Goal: Task Accomplishment & Management: Complete application form

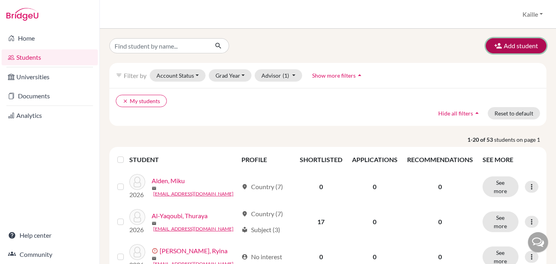
click at [531, 47] on button "Add student" at bounding box center [515, 45] width 61 height 15
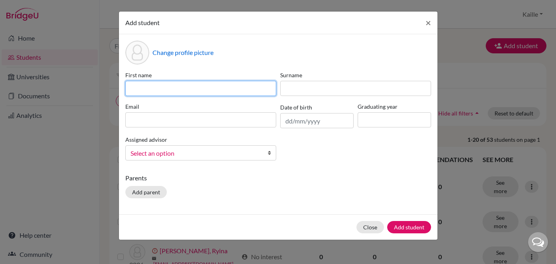
click at [208, 91] on input at bounding box center [200, 88] width 151 height 15
type input "Kokona"
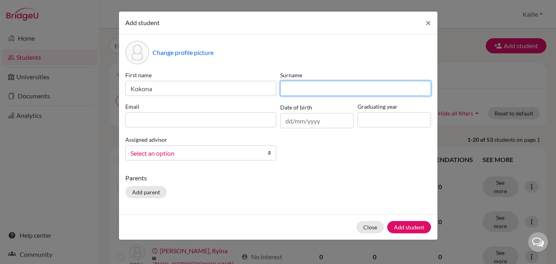
click at [292, 90] on input at bounding box center [355, 88] width 151 height 15
type input "Shiomi"
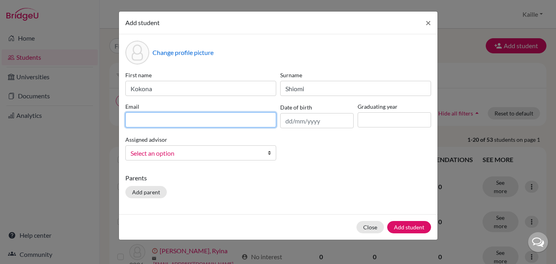
click at [227, 127] on input at bounding box center [200, 119] width 151 height 15
paste input "kokona.shiomi@students.aobajapan.jp"
type input "kokona.shiomi@students.aobajapan.jp"
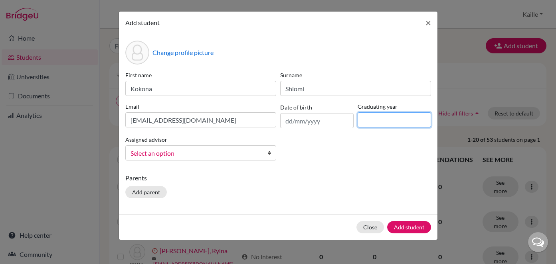
click at [383, 124] on input at bounding box center [393, 119] width 73 height 15
type input "2027"
click at [231, 154] on span "Select an option" at bounding box center [195, 153] width 130 height 10
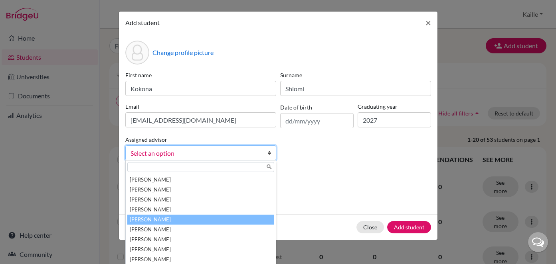
scroll to position [296, 0]
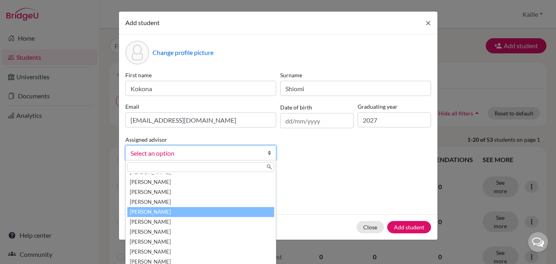
click at [209, 210] on li "[PERSON_NAME]" at bounding box center [200, 212] width 147 height 10
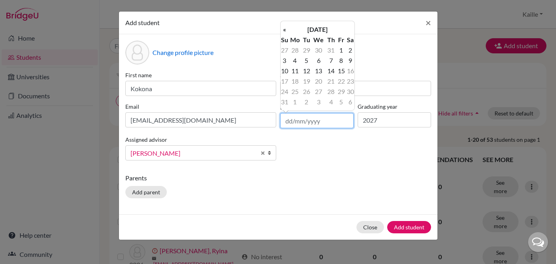
click at [311, 123] on input "text" at bounding box center [316, 120] width 73 height 15
click at [292, 119] on input "18022009" at bounding box center [316, 120] width 73 height 15
click at [304, 120] on input "18/022009" at bounding box center [316, 120] width 73 height 15
type input "18/02/2009"
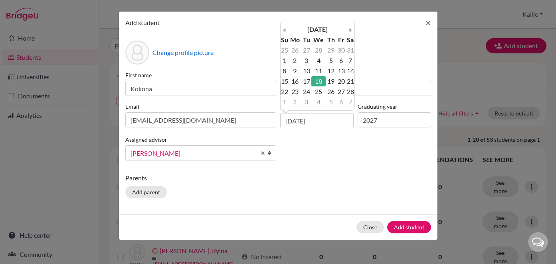
click at [346, 169] on div "Change profile picture First name Kokona Surname Shiomi Email kokona.shiomi@stu…" at bounding box center [278, 124] width 318 height 180
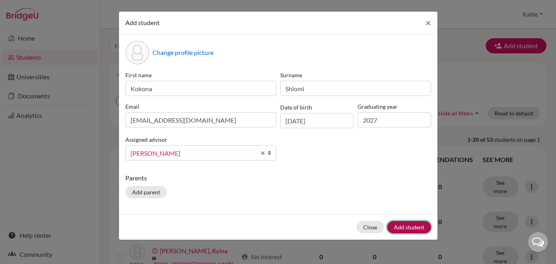
click at [407, 229] on button "Add student" at bounding box center [409, 227] width 44 height 12
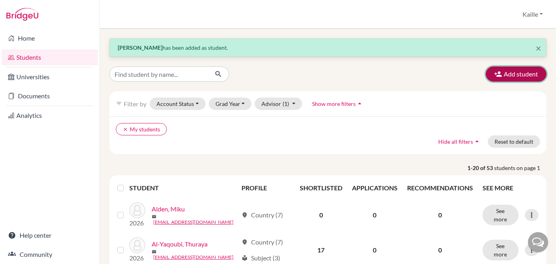
click at [526, 76] on button "Add student" at bounding box center [515, 74] width 61 height 15
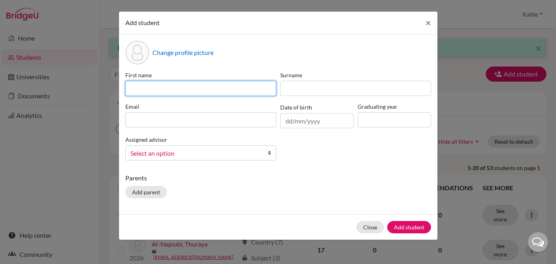
click at [234, 85] on input at bounding box center [200, 88] width 151 height 15
type input "Yuening"
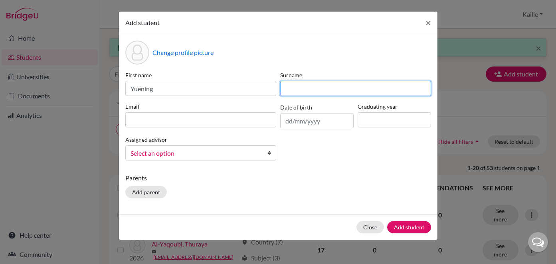
click at [292, 84] on input at bounding box center [355, 88] width 151 height 15
type input "Lu"
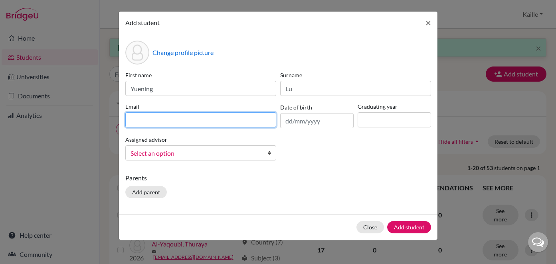
click at [219, 115] on input at bounding box center [200, 119] width 151 height 15
paste input "yuening.lu@students.aobajapan.jp"
type input "yuening.lu@students.aobajapan.jp"
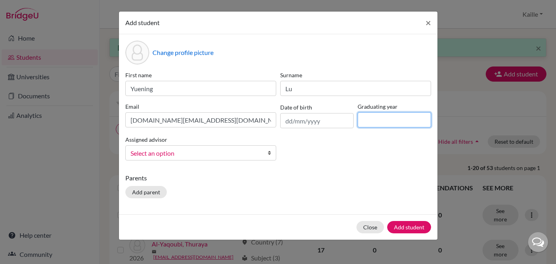
click at [381, 120] on input at bounding box center [393, 119] width 73 height 15
type input "2026"
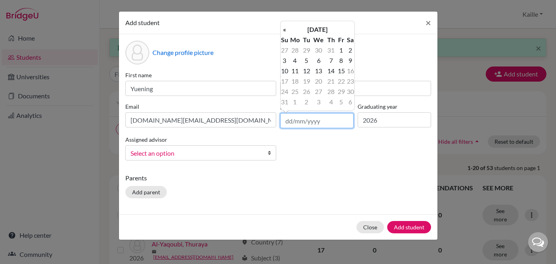
click at [333, 126] on input "text" at bounding box center [316, 120] width 73 height 15
type input "30/06/2007"
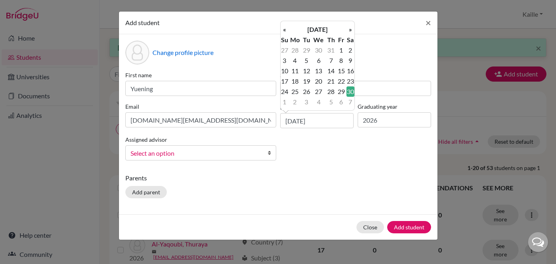
click at [373, 165] on div "First name Yuening Surname Lu Email yuening.lu@students.aobajapan.jp Date of bi…" at bounding box center [278, 119] width 310 height 96
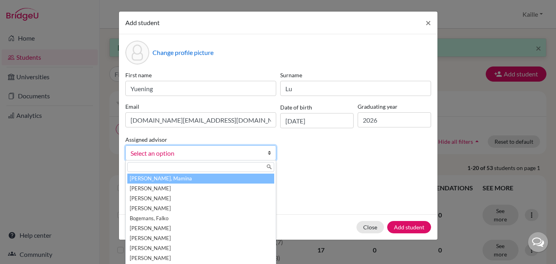
click at [229, 153] on span "Select an option" at bounding box center [195, 153] width 130 height 10
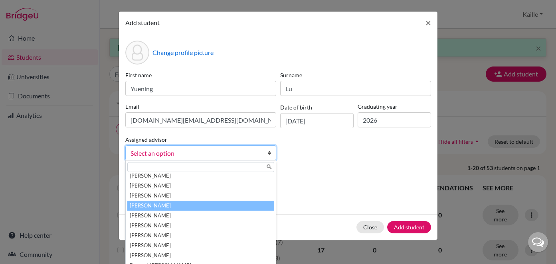
scroll to position [322, 0]
click at [215, 205] on li "[PERSON_NAME]" at bounding box center [200, 206] width 147 height 10
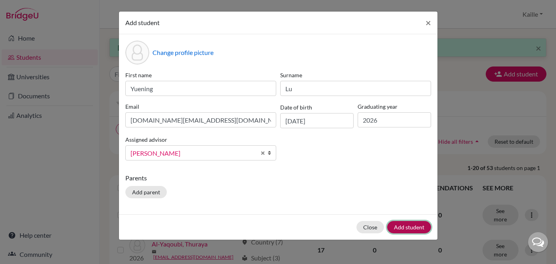
click at [410, 223] on button "Add student" at bounding box center [409, 227] width 44 height 12
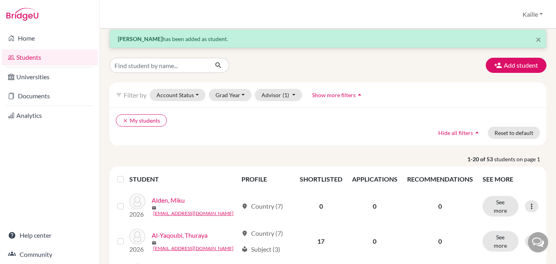
scroll to position [8, 0]
click at [56, 42] on link "Home" at bounding box center [50, 38] width 96 height 16
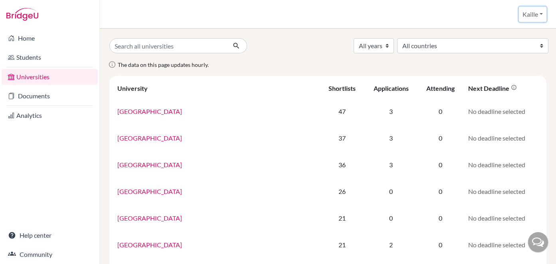
click at [538, 16] on button "Kaille" at bounding box center [533, 14] width 28 height 15
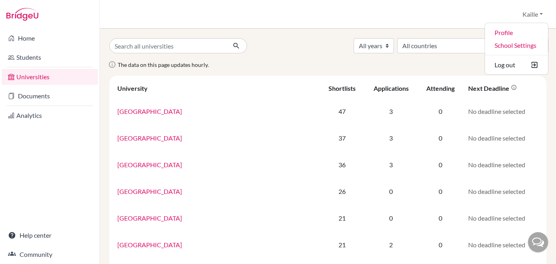
click at [479, 12] on div "Universities Kaille Profile School Settings Log out" at bounding box center [328, 14] width 456 height 29
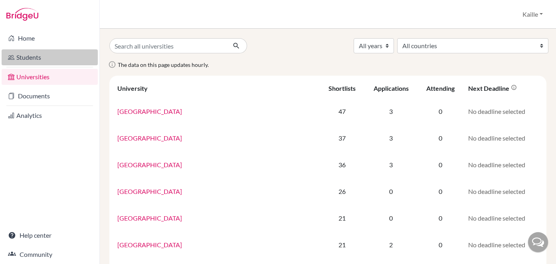
click at [34, 54] on link "Students" at bounding box center [50, 57] width 96 height 16
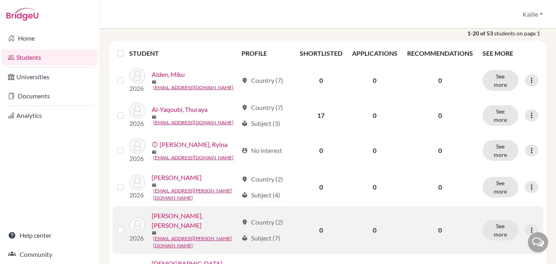
scroll to position [97, 0]
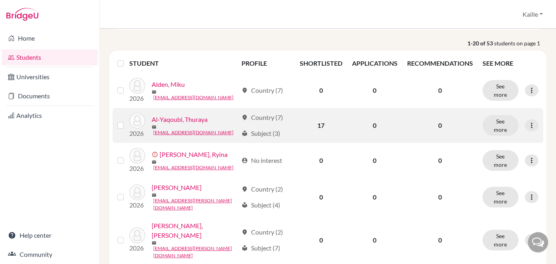
click at [189, 119] on link "Al-Yaqoubi, Thuraya" at bounding box center [180, 120] width 56 height 10
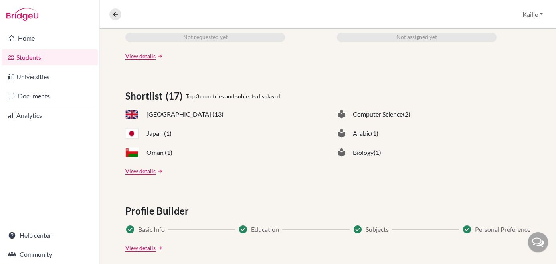
scroll to position [296, 0]
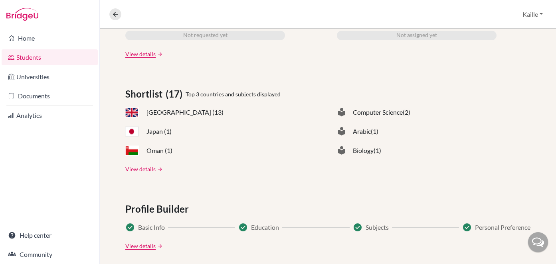
click at [143, 168] on link "View details" at bounding box center [140, 169] width 30 height 8
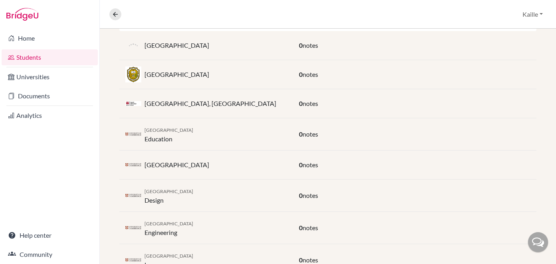
scroll to position [186, 0]
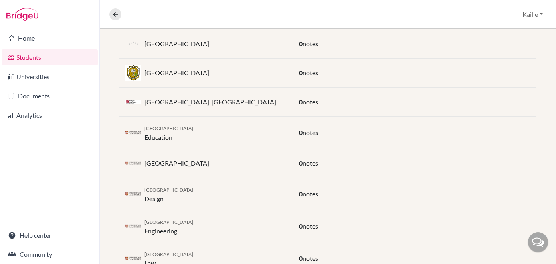
drag, startPoint x: 194, startPoint y: 135, endPoint x: 181, endPoint y: 134, distance: 13.3
click at [181, 134] on div "University of Cambridge Education" at bounding box center [168, 132] width 49 height 19
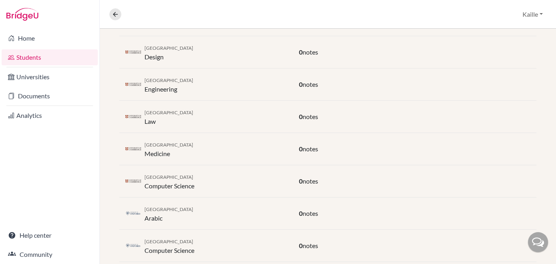
scroll to position [325, 0]
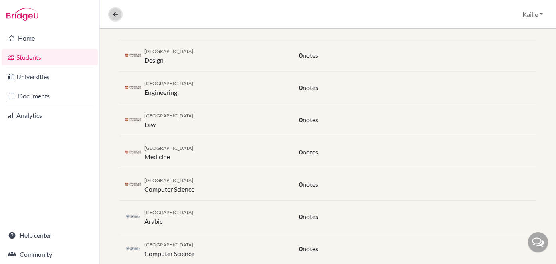
click at [115, 15] on icon at bounding box center [115, 14] width 7 height 7
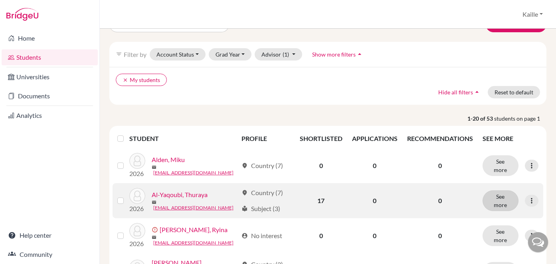
scroll to position [22, 0]
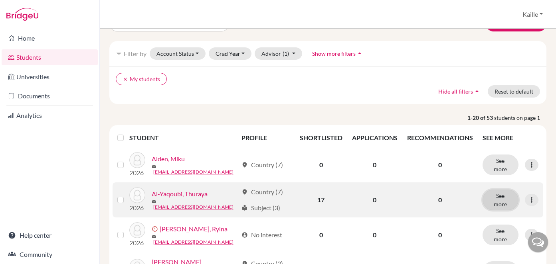
click at [501, 202] on button "See more" at bounding box center [500, 200] width 36 height 21
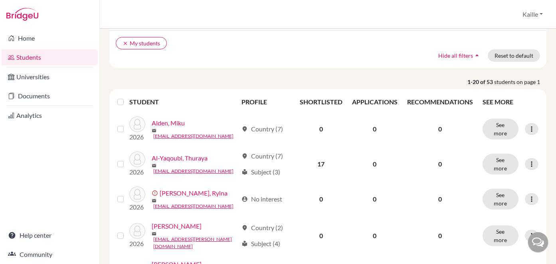
scroll to position [59, 0]
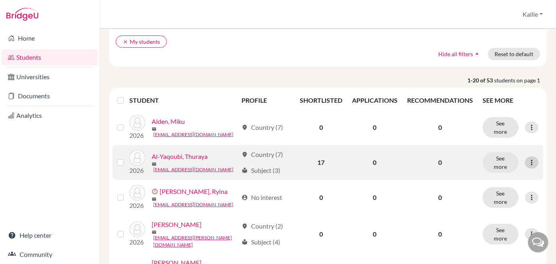
click at [529, 162] on icon at bounding box center [531, 163] width 8 height 8
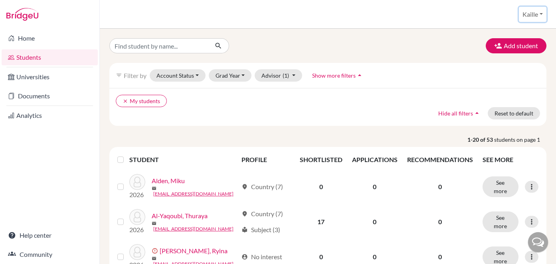
click at [529, 18] on button "Kaille" at bounding box center [533, 14] width 28 height 15
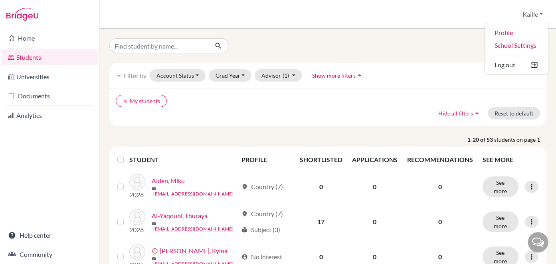
click at [505, 14] on div "Students overview Kaille Profile School Settings Log out" at bounding box center [328, 14] width 456 height 29
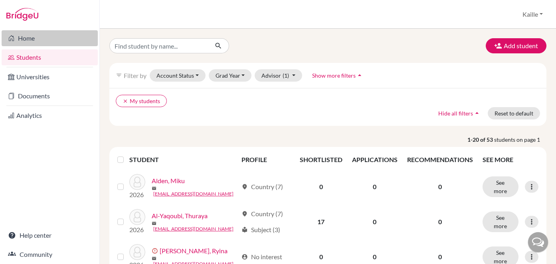
click at [27, 36] on link "Home" at bounding box center [50, 38] width 96 height 16
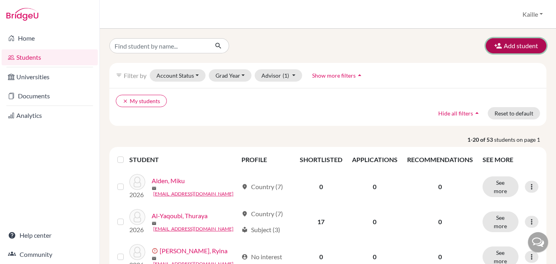
click at [511, 49] on button "Add student" at bounding box center [515, 45] width 61 height 15
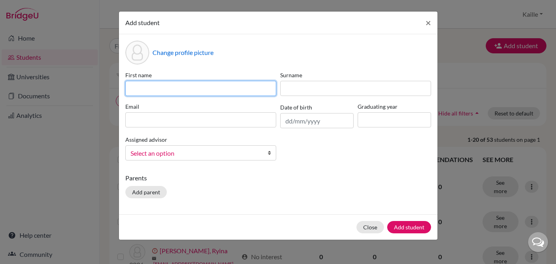
click at [258, 85] on input at bounding box center [200, 88] width 151 height 15
type input "Kaille"
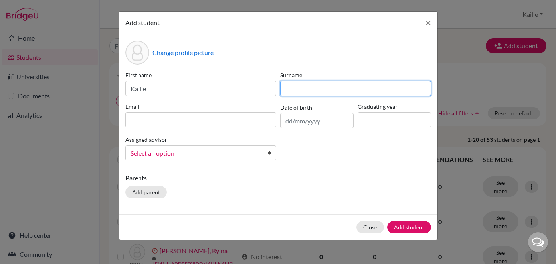
click at [308, 89] on input at bounding box center [355, 88] width 151 height 15
type input "Test"
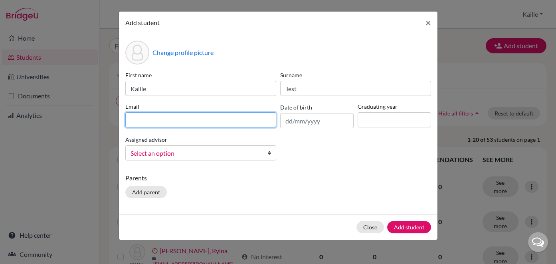
click at [222, 124] on input at bounding box center [200, 119] width 151 height 15
type input "[EMAIL_ADDRESS][PERSON_NAME][DOMAIN_NAME]"
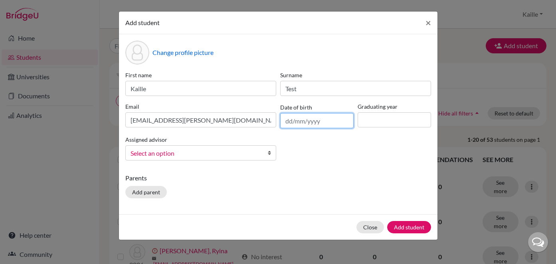
click at [319, 119] on input "text" at bounding box center [316, 120] width 73 height 15
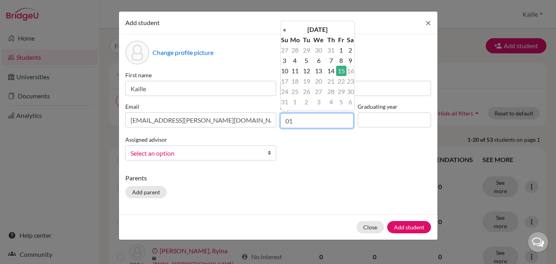
type input "0"
type input "[DATE]"
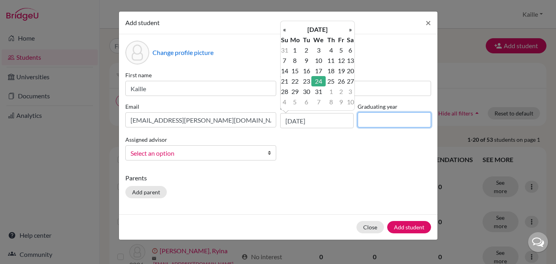
click at [380, 114] on input at bounding box center [393, 119] width 73 height 15
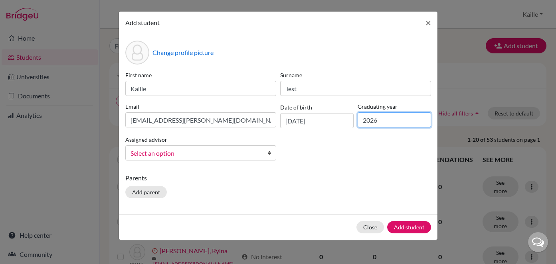
type input "2026"
click at [262, 154] on link "Select an option" at bounding box center [200, 153] width 151 height 15
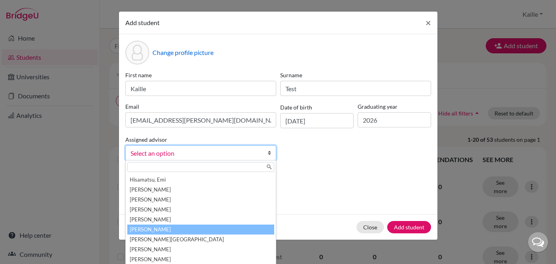
scroll to position [221, 0]
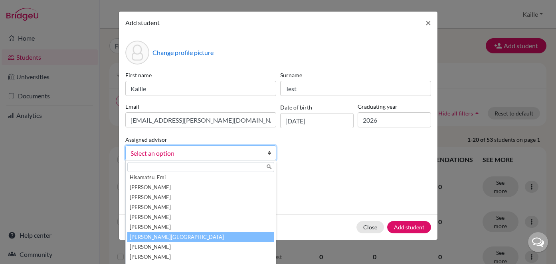
click at [222, 237] on li "[PERSON_NAME][GEOGRAPHIC_DATA]" at bounding box center [200, 238] width 147 height 10
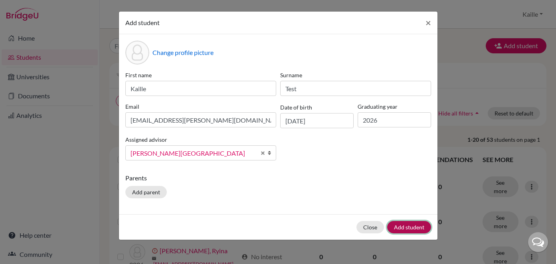
click at [411, 231] on button "Add student" at bounding box center [409, 227] width 44 height 12
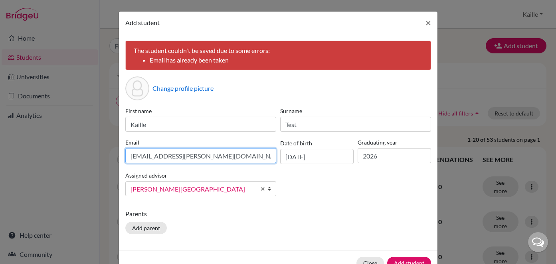
drag, startPoint x: 221, startPoint y: 158, endPoint x: 118, endPoint y: 155, distance: 102.6
click at [118, 155] on div "Add student × The student couldn't be saved due to some errors: Email has alrea…" at bounding box center [277, 143] width 319 height 265
type input "[EMAIL_ADDRESS][PERSON_NAME][DOMAIN_NAME]"
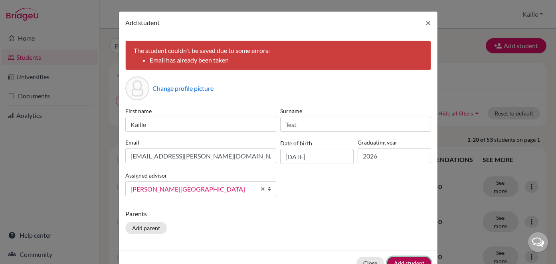
click at [411, 261] on button "Add student" at bounding box center [409, 263] width 44 height 12
